Goal: Use online tool/utility: Utilize a website feature to perform a specific function

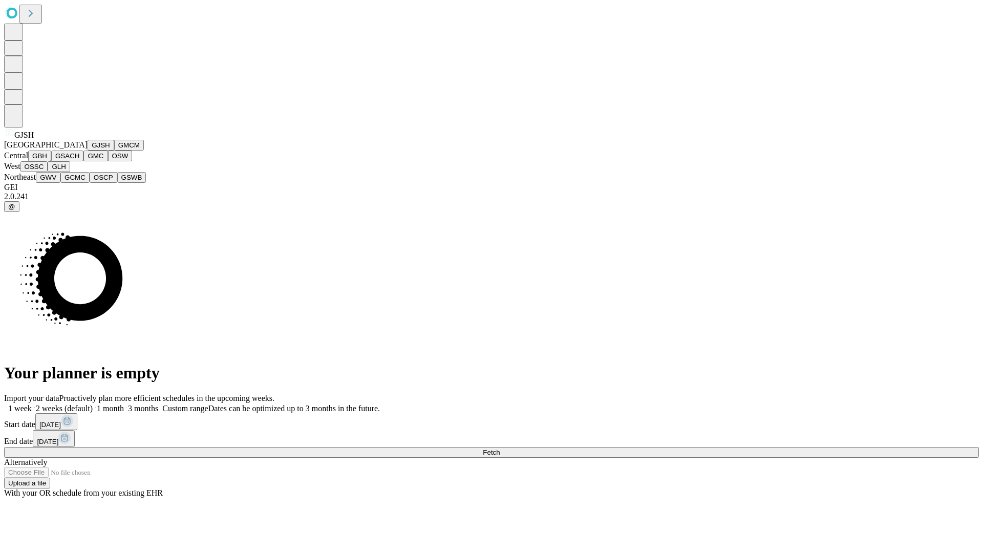
click at [88, 151] on button "GJSH" at bounding box center [101, 145] width 27 height 11
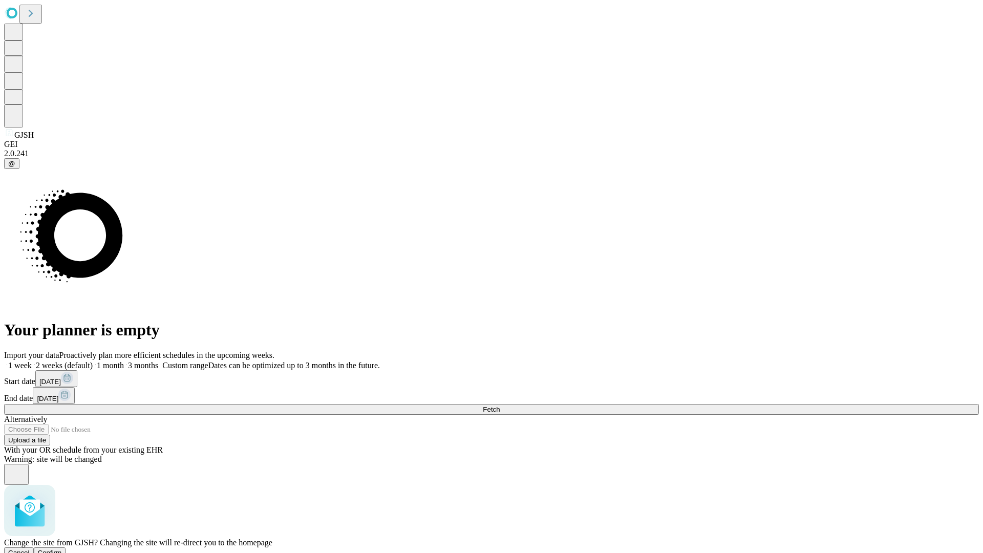
click at [62, 549] on span "Confirm" at bounding box center [50, 553] width 24 height 8
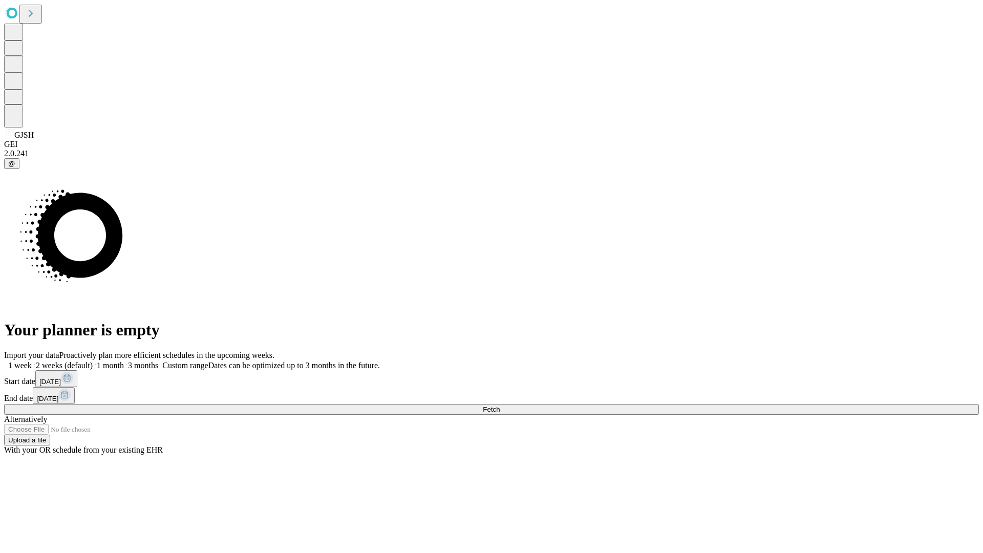
click at [93, 361] on label "2 weeks (default)" at bounding box center [62, 365] width 61 height 9
click at [500, 405] on span "Fetch" at bounding box center [491, 409] width 17 height 8
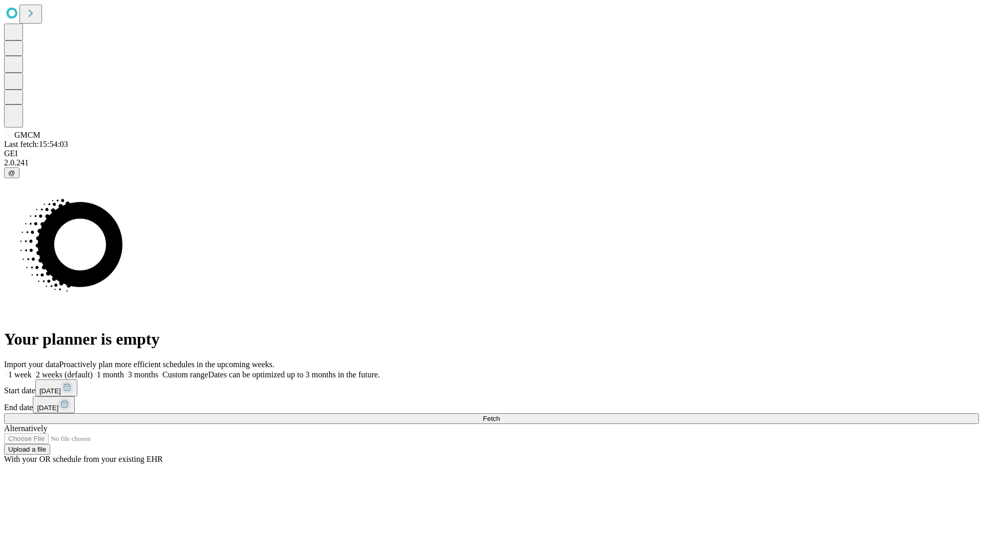
click at [93, 370] on label "2 weeks (default)" at bounding box center [62, 374] width 61 height 9
click at [500, 415] on span "Fetch" at bounding box center [491, 419] width 17 height 8
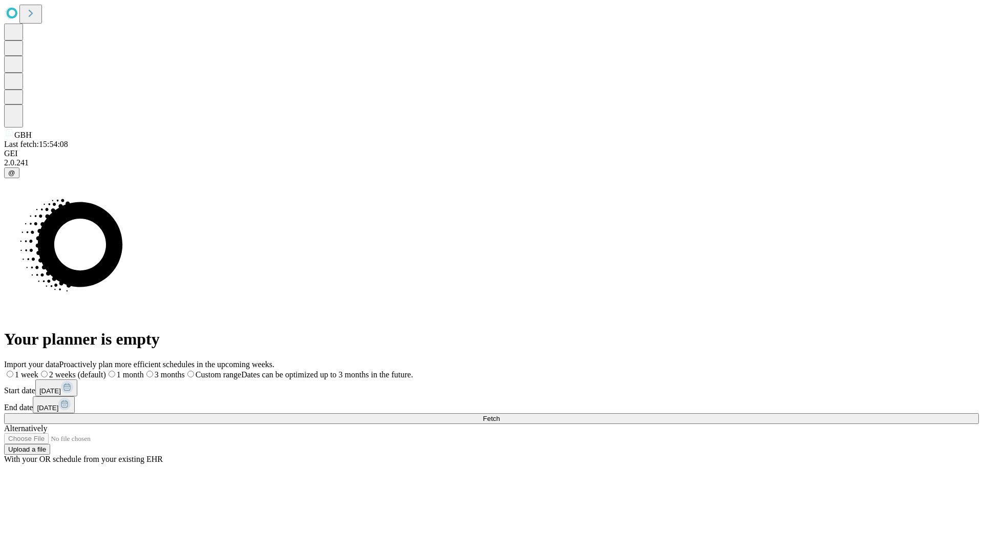
click at [500, 415] on span "Fetch" at bounding box center [491, 419] width 17 height 8
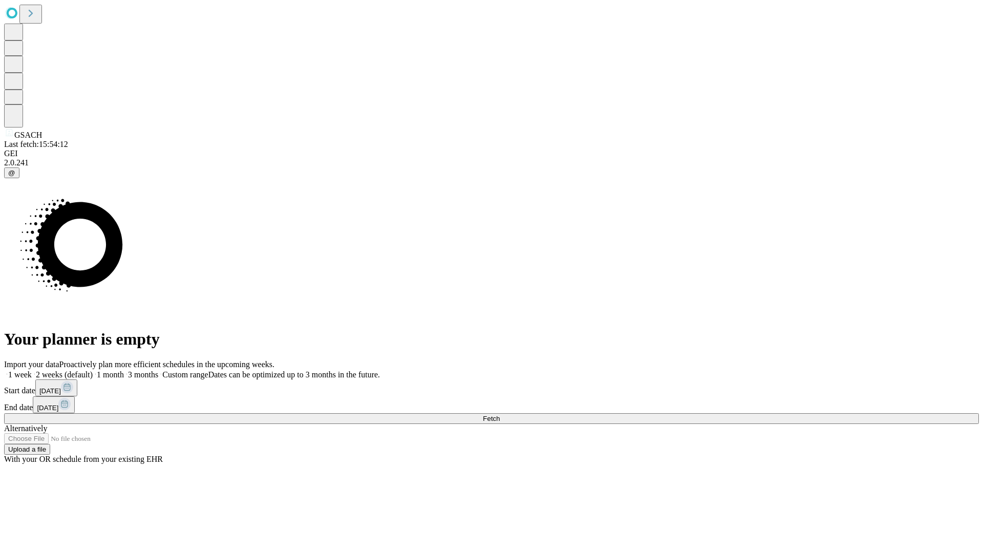
click at [93, 370] on label "2 weeks (default)" at bounding box center [62, 374] width 61 height 9
click at [500, 415] on span "Fetch" at bounding box center [491, 419] width 17 height 8
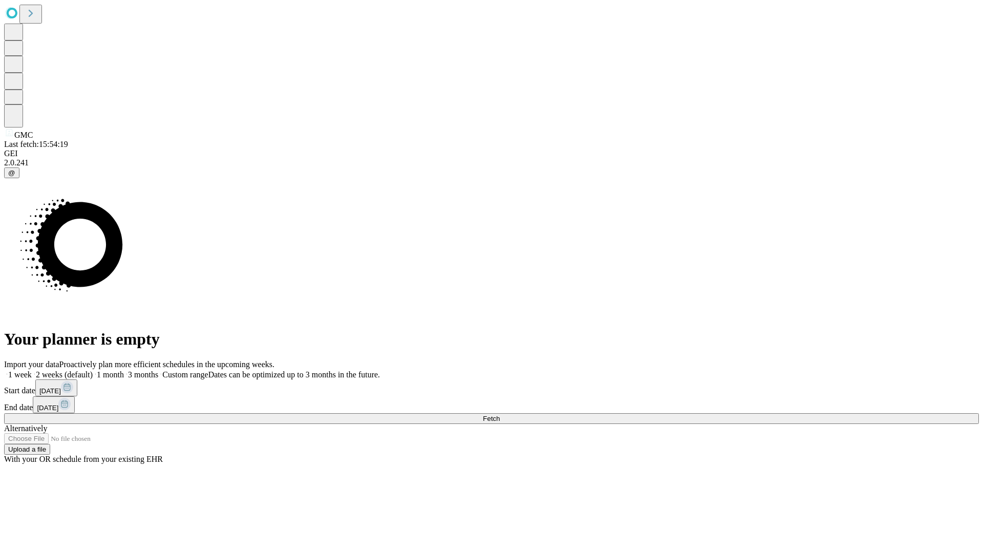
click at [93, 370] on label "2 weeks (default)" at bounding box center [62, 374] width 61 height 9
click at [500, 415] on span "Fetch" at bounding box center [491, 419] width 17 height 8
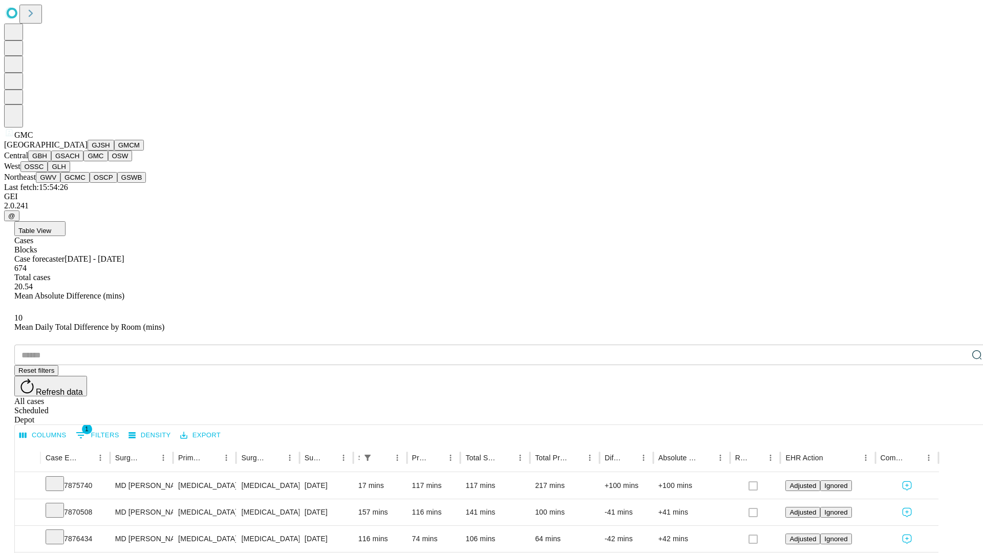
click at [108, 161] on button "OSW" at bounding box center [120, 156] width 25 height 11
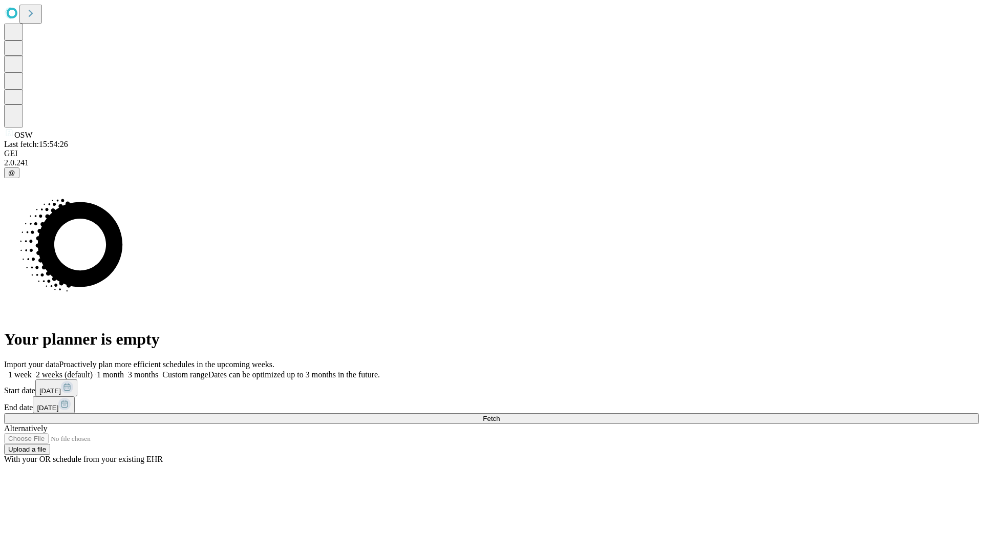
click at [93, 370] on label "2 weeks (default)" at bounding box center [62, 374] width 61 height 9
click at [500, 415] on span "Fetch" at bounding box center [491, 419] width 17 height 8
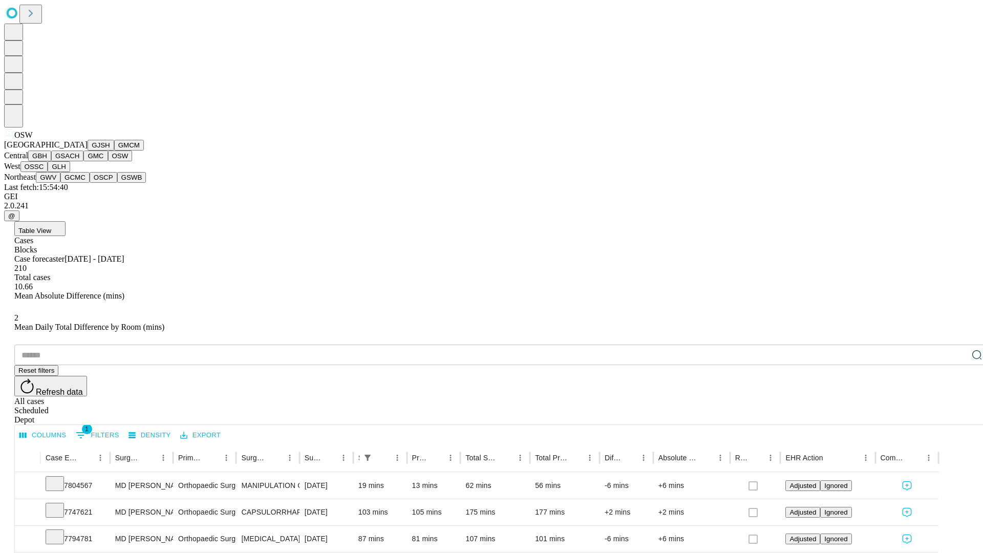
click at [48, 172] on button "OSSC" at bounding box center [34, 166] width 28 height 11
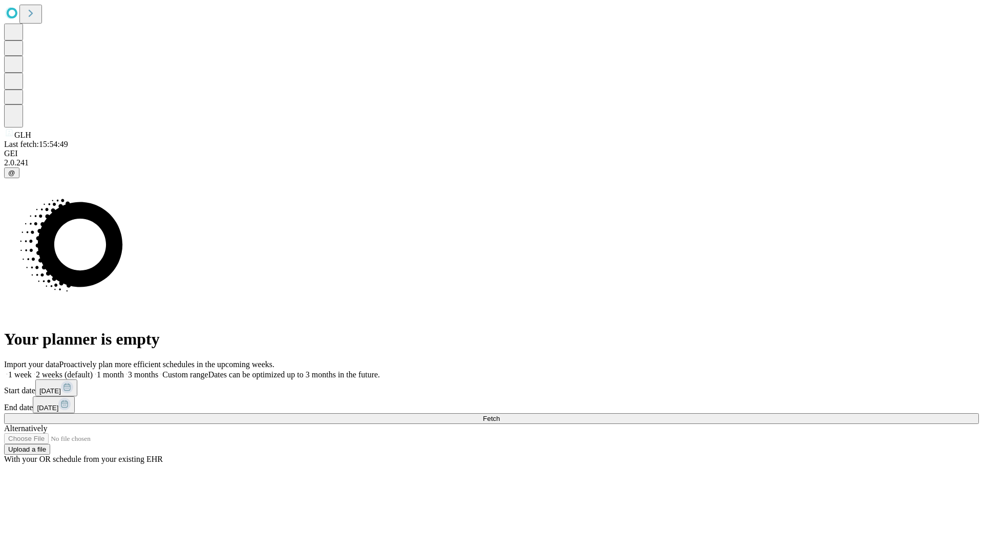
click at [93, 370] on label "2 weeks (default)" at bounding box center [62, 374] width 61 height 9
click at [500, 415] on span "Fetch" at bounding box center [491, 419] width 17 height 8
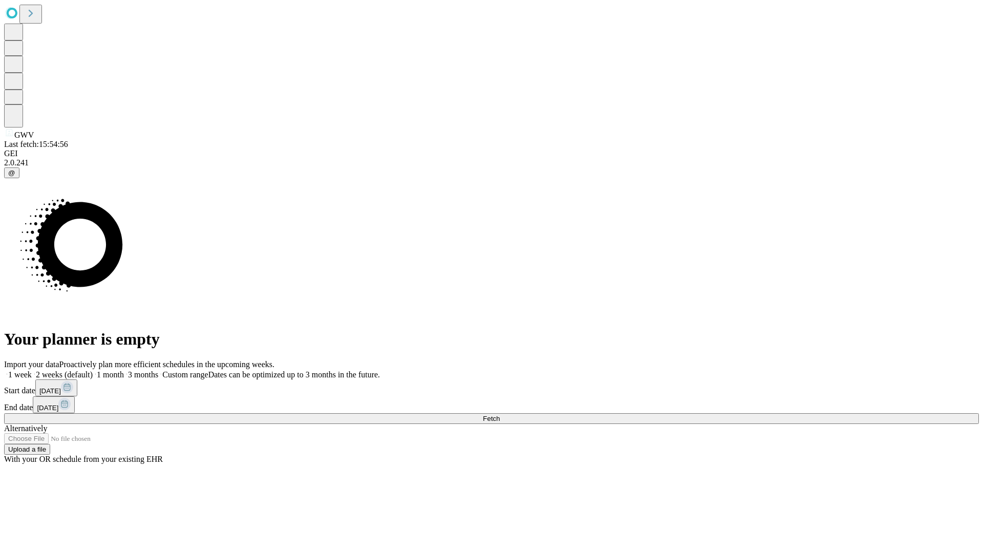
click at [500, 415] on span "Fetch" at bounding box center [491, 419] width 17 height 8
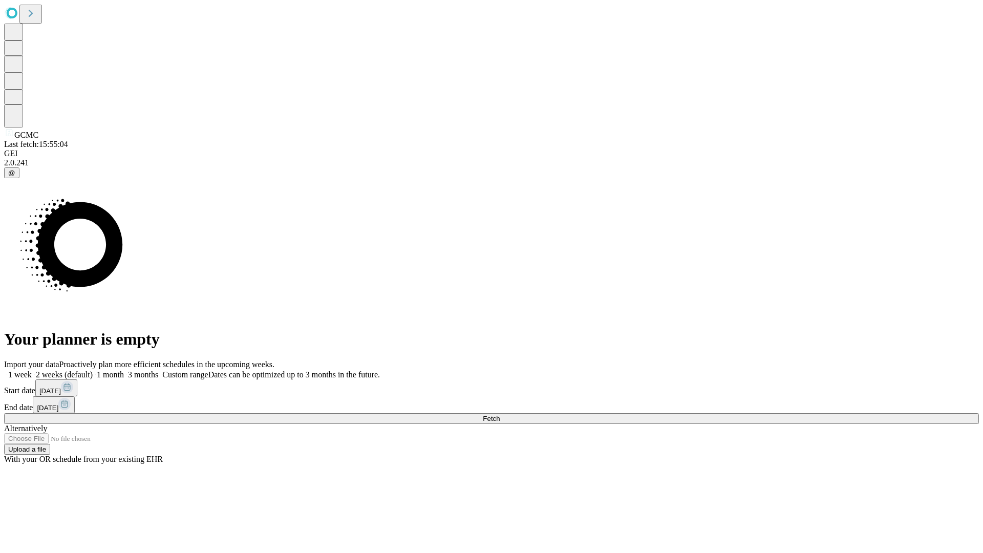
click at [500, 415] on span "Fetch" at bounding box center [491, 419] width 17 height 8
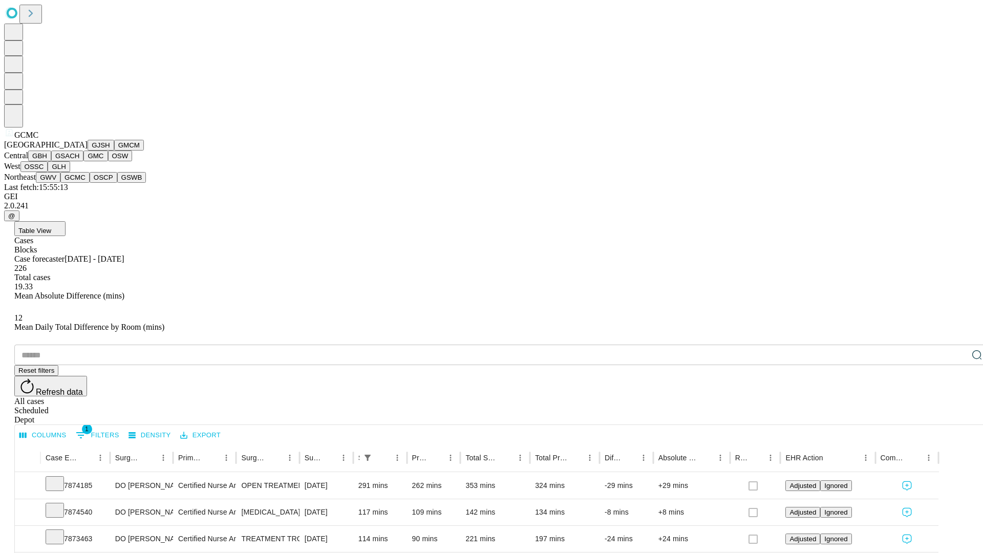
click at [90, 183] on button "OSCP" at bounding box center [104, 177] width 28 height 11
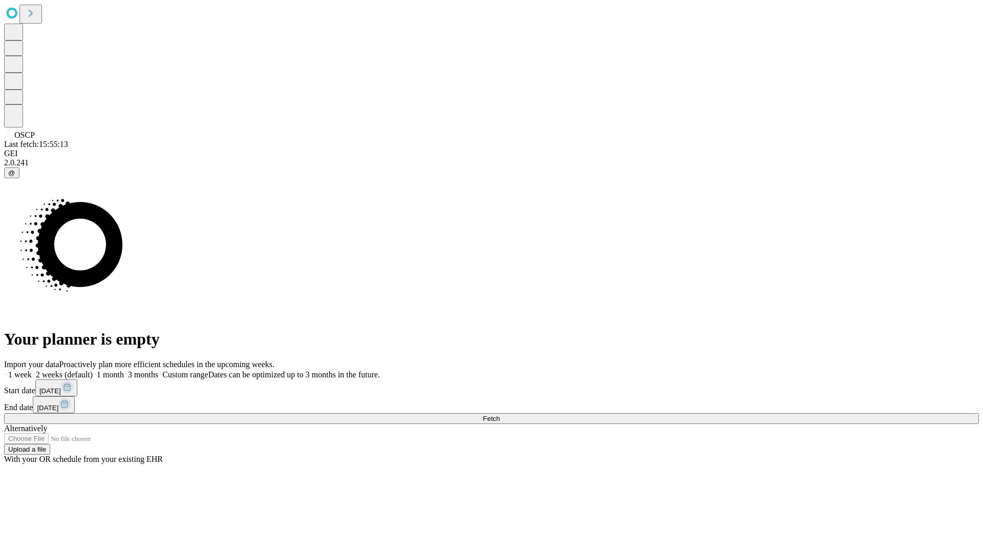
click at [93, 370] on label "2 weeks (default)" at bounding box center [62, 374] width 61 height 9
click at [500, 415] on span "Fetch" at bounding box center [491, 419] width 17 height 8
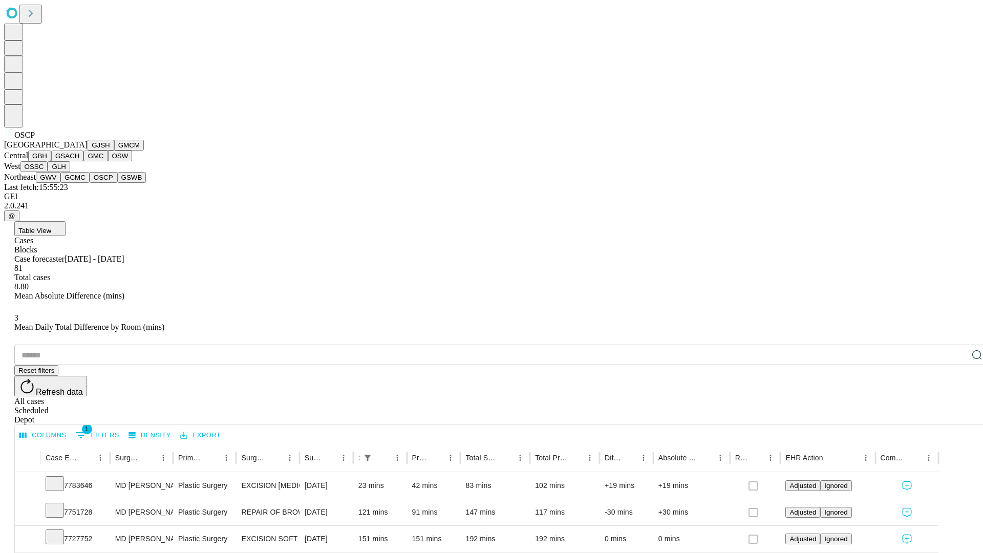
click at [117, 183] on button "GSWB" at bounding box center [131, 177] width 29 height 11
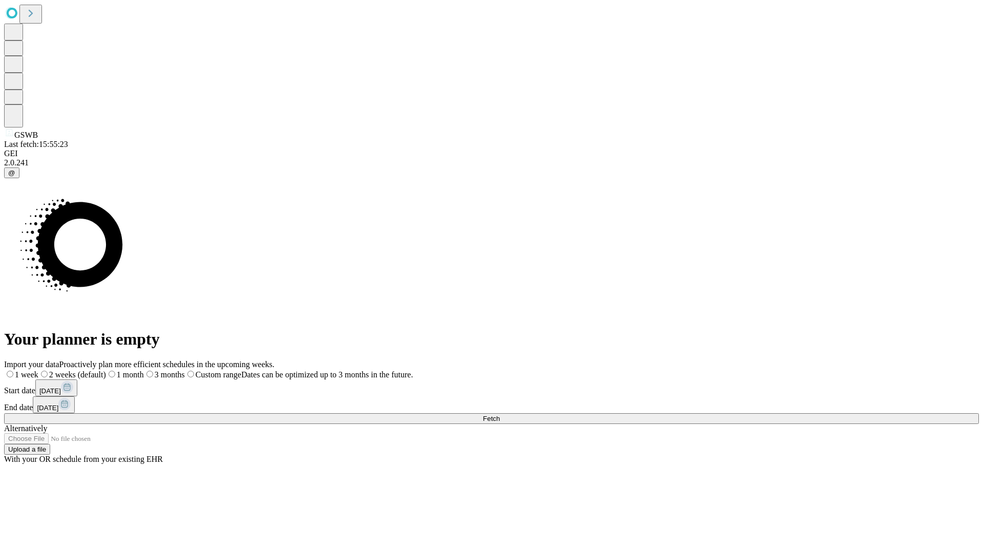
click at [106, 370] on label "2 weeks (default)" at bounding box center [72, 374] width 68 height 9
click at [500, 415] on span "Fetch" at bounding box center [491, 419] width 17 height 8
